Goal: Navigation & Orientation: Find specific page/section

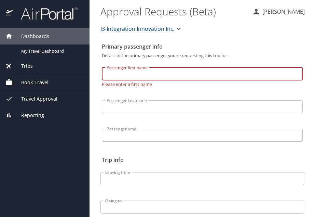
click at [168, 70] on input "Passenger first name" at bounding box center [202, 73] width 201 height 13
type input "Mathews"
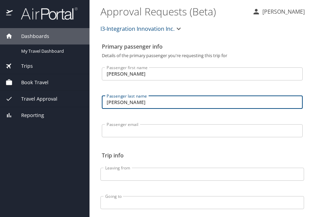
type input "Antony"
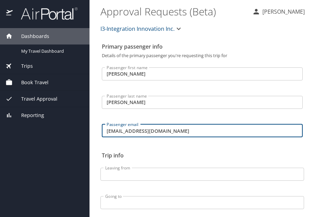
type input "forte9000@gmail.com"
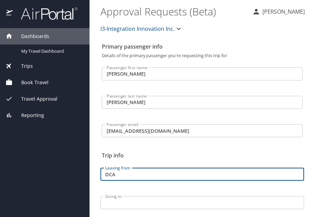
type input "DCA"
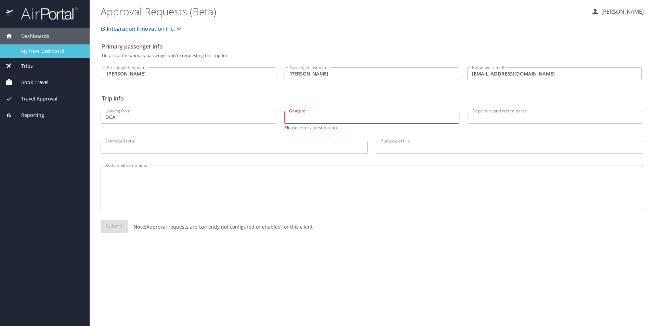
click at [30, 52] on span "My Travel Dashboard" at bounding box center [51, 51] width 60 height 6
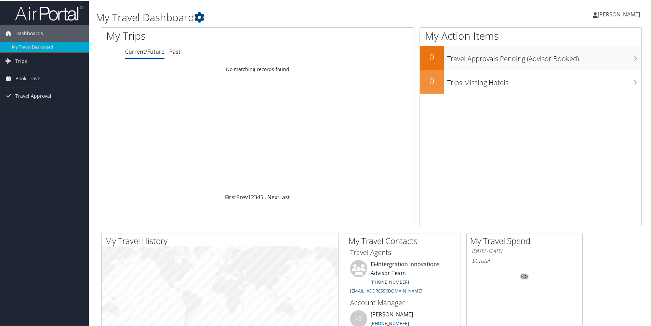
click at [612, 14] on span "[PERSON_NAME]" at bounding box center [619, 14] width 42 height 8
click at [583, 37] on link "My Settings" at bounding box center [600, 38] width 76 height 12
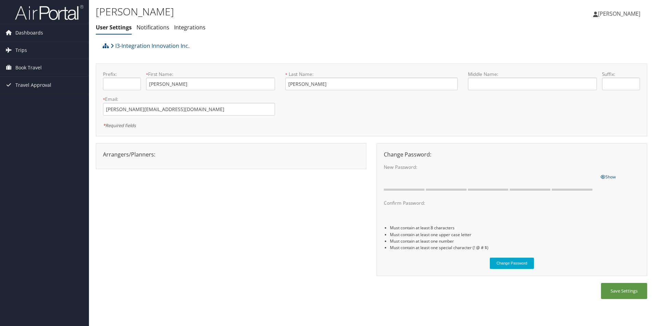
click at [623, 15] on span "[PERSON_NAME]" at bounding box center [619, 14] width 42 height 8
click at [606, 63] on link "View Travel Profile" at bounding box center [601, 61] width 76 height 12
click at [25, 34] on span "Dashboards" at bounding box center [29, 32] width 28 height 17
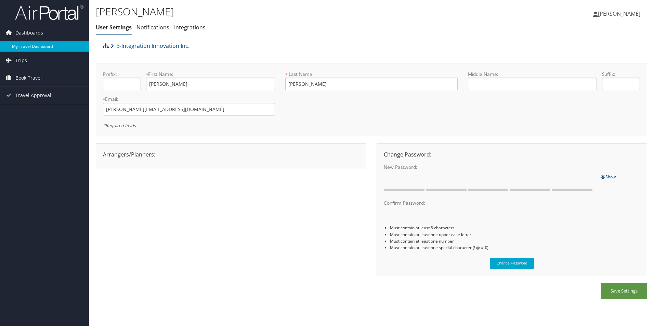
click at [25, 42] on link "My Travel Dashboard" at bounding box center [44, 46] width 89 height 10
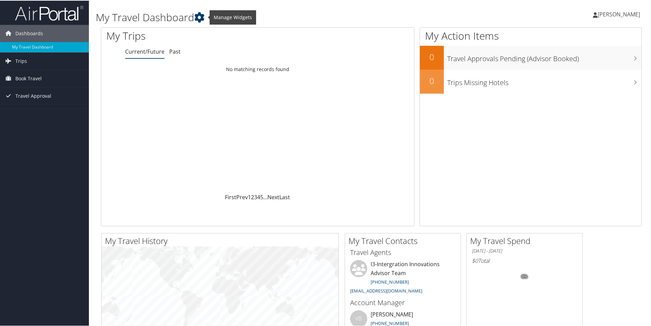
click at [199, 18] on icon at bounding box center [199, 17] width 10 height 10
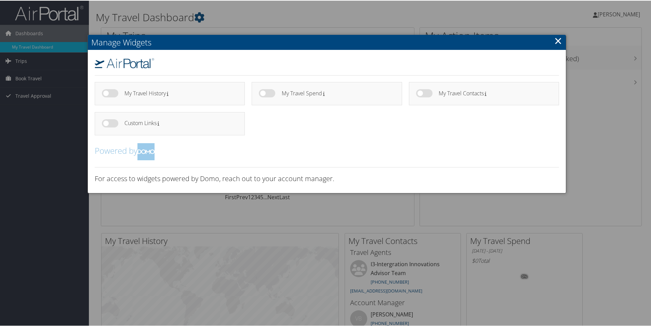
click at [558, 39] on link "×" at bounding box center [558, 40] width 8 height 14
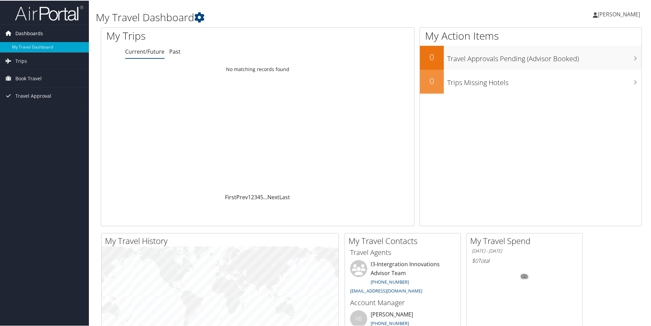
click at [38, 30] on span "Dashboards" at bounding box center [29, 32] width 28 height 17
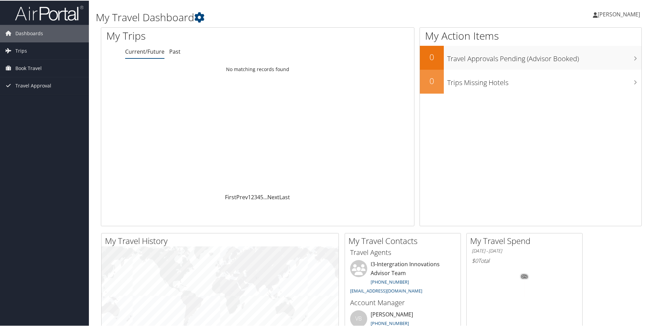
click at [48, 11] on img at bounding box center [49, 12] width 68 height 16
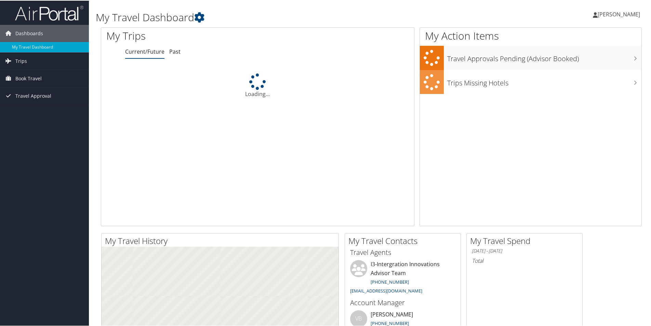
click at [616, 13] on span "[PERSON_NAME]" at bounding box center [619, 14] width 42 height 8
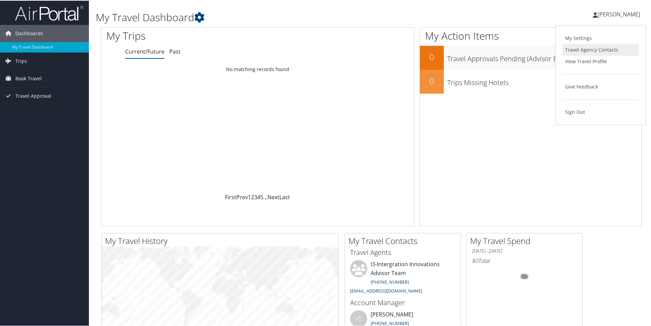
click at [608, 47] on link "Travel Agency Contacts" at bounding box center [600, 49] width 76 height 12
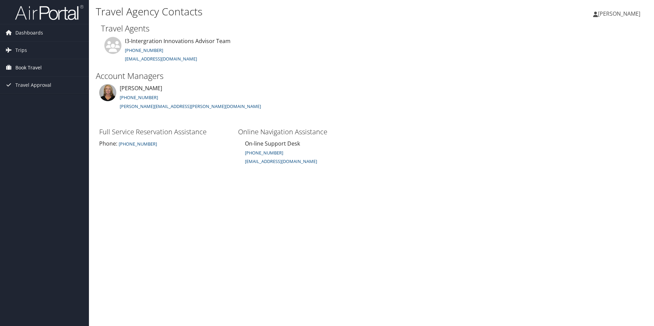
click at [29, 69] on span "Book Travel" at bounding box center [28, 67] width 26 height 17
click at [37, 89] on link "Book/Manage Online Trips" at bounding box center [44, 92] width 89 height 10
click at [25, 30] on span "Dashboards" at bounding box center [29, 32] width 28 height 17
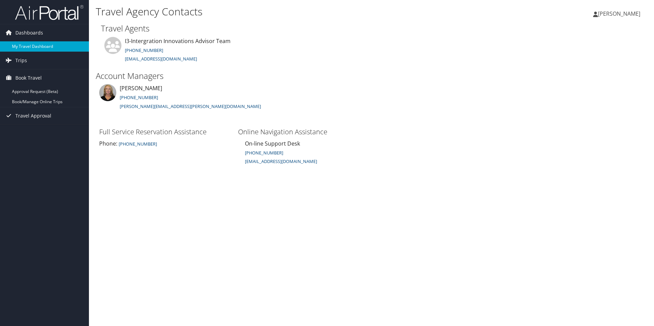
click at [29, 46] on link "My Travel Dashboard" at bounding box center [44, 46] width 89 height 10
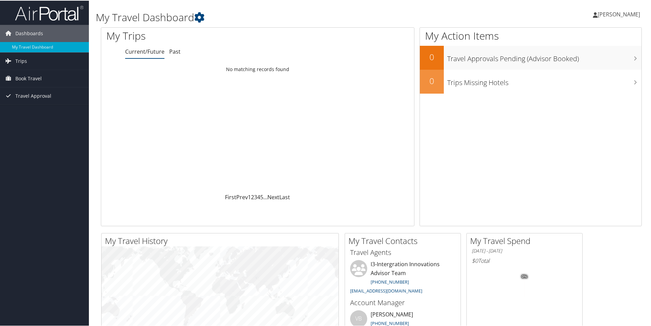
click at [619, 10] on link "[PERSON_NAME]" at bounding box center [620, 13] width 54 height 21
click at [592, 59] on link "View Travel Profile" at bounding box center [600, 61] width 76 height 12
